Goal: Find specific page/section: Find specific page/section

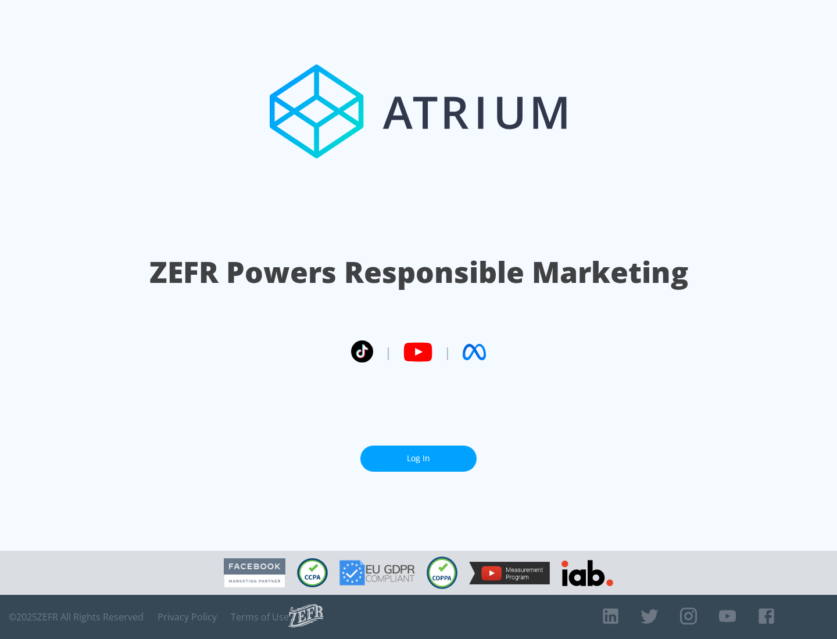
click at [419, 459] on link "Log In" at bounding box center [418, 459] width 116 height 26
